Goal: Information Seeking & Learning: Learn about a topic

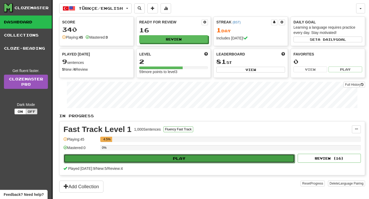
click at [179, 156] on button "Play" at bounding box center [179, 158] width 231 height 9
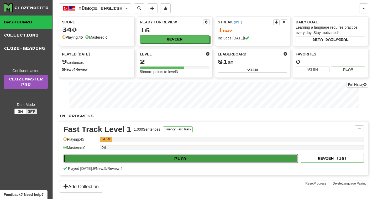
select select "**"
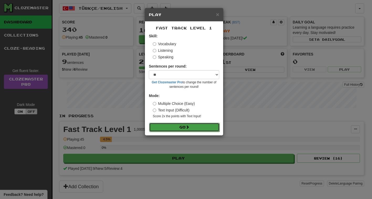
click at [180, 126] on button "Go" at bounding box center [184, 127] width 70 height 9
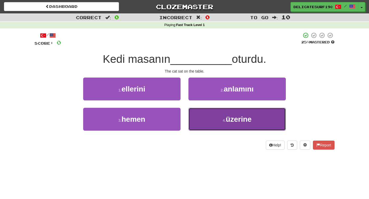
click at [248, 130] on button "4 . üzerine" at bounding box center [236, 119] width 97 height 23
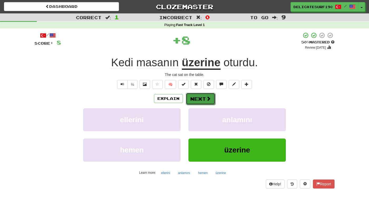
click at [196, 100] on button "Next" at bounding box center [200, 99] width 29 height 12
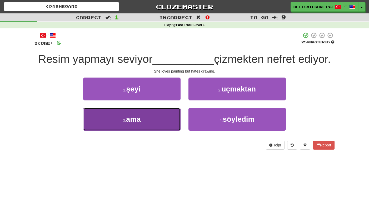
click at [148, 120] on button "3 . ama" at bounding box center [131, 119] width 97 height 23
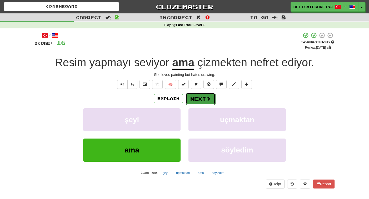
click at [201, 102] on button "Next" at bounding box center [200, 99] width 29 height 12
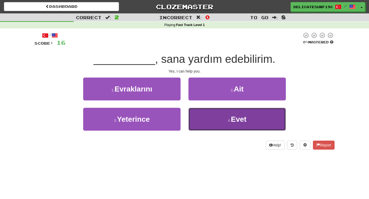
click at [218, 121] on button "4 . Evet" at bounding box center [236, 119] width 97 height 23
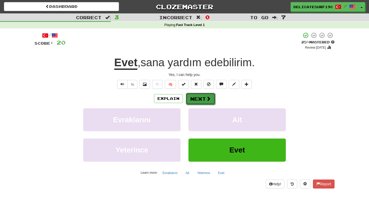
click at [203, 101] on button "Next" at bounding box center [200, 99] width 29 height 12
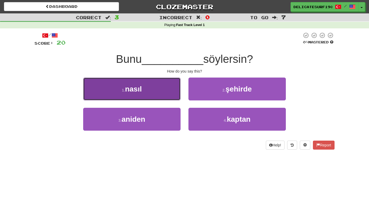
click at [163, 86] on button "1 . nasıl" at bounding box center [131, 89] width 97 height 23
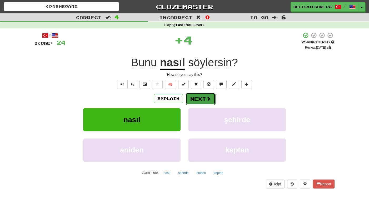
click at [198, 100] on button "Next" at bounding box center [200, 99] width 29 height 12
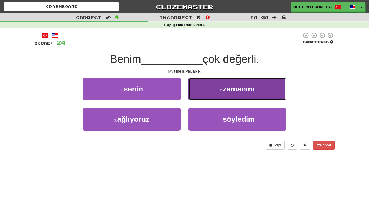
click at [232, 95] on button "2 . zamanım" at bounding box center [236, 89] width 97 height 23
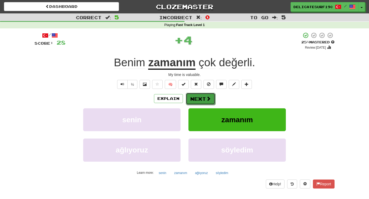
click at [201, 99] on button "Next" at bounding box center [200, 99] width 29 height 12
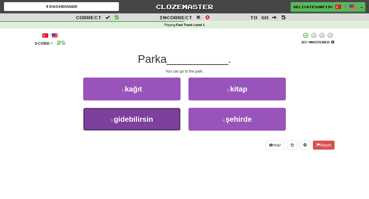
click at [164, 122] on button "3 . gidebilirsin" at bounding box center [131, 119] width 97 height 23
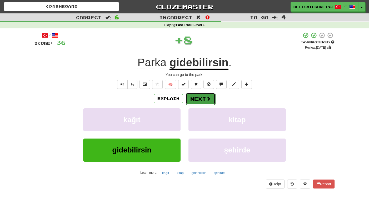
click at [198, 100] on button "Next" at bounding box center [200, 99] width 29 height 12
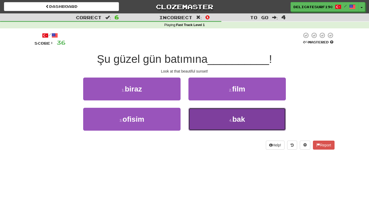
click at [219, 118] on button "4 . bak" at bounding box center [236, 119] width 97 height 23
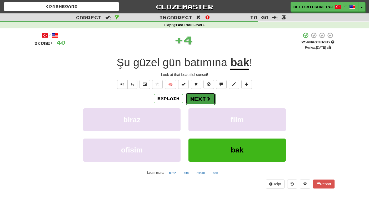
click at [197, 93] on button "Next" at bounding box center [200, 99] width 29 height 12
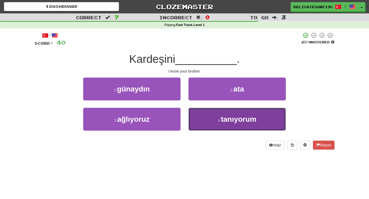
click at [222, 120] on span "tanıyorum" at bounding box center [238, 119] width 35 height 8
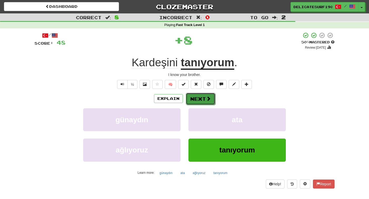
click at [195, 93] on button "Next" at bounding box center [200, 99] width 29 height 12
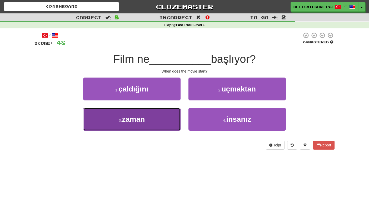
click at [164, 117] on button "3 . zaman" at bounding box center [131, 119] width 97 height 23
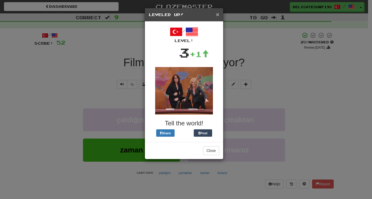
click at [217, 14] on span "×" at bounding box center [217, 14] width 3 height 6
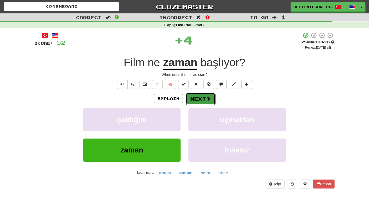
click at [206, 99] on span at bounding box center [208, 98] width 5 height 5
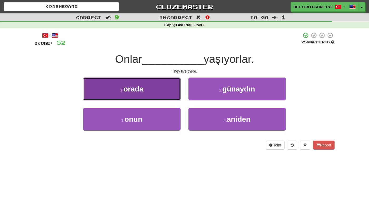
click at [154, 89] on button "1 . orada" at bounding box center [131, 89] width 97 height 23
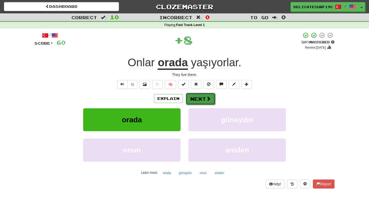
click at [204, 99] on button "Next" at bounding box center [200, 99] width 29 height 12
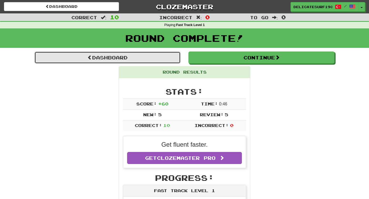
click at [135, 59] on link "Dashboard" at bounding box center [107, 58] width 146 height 12
